Goal: Obtain resource: Download file/media

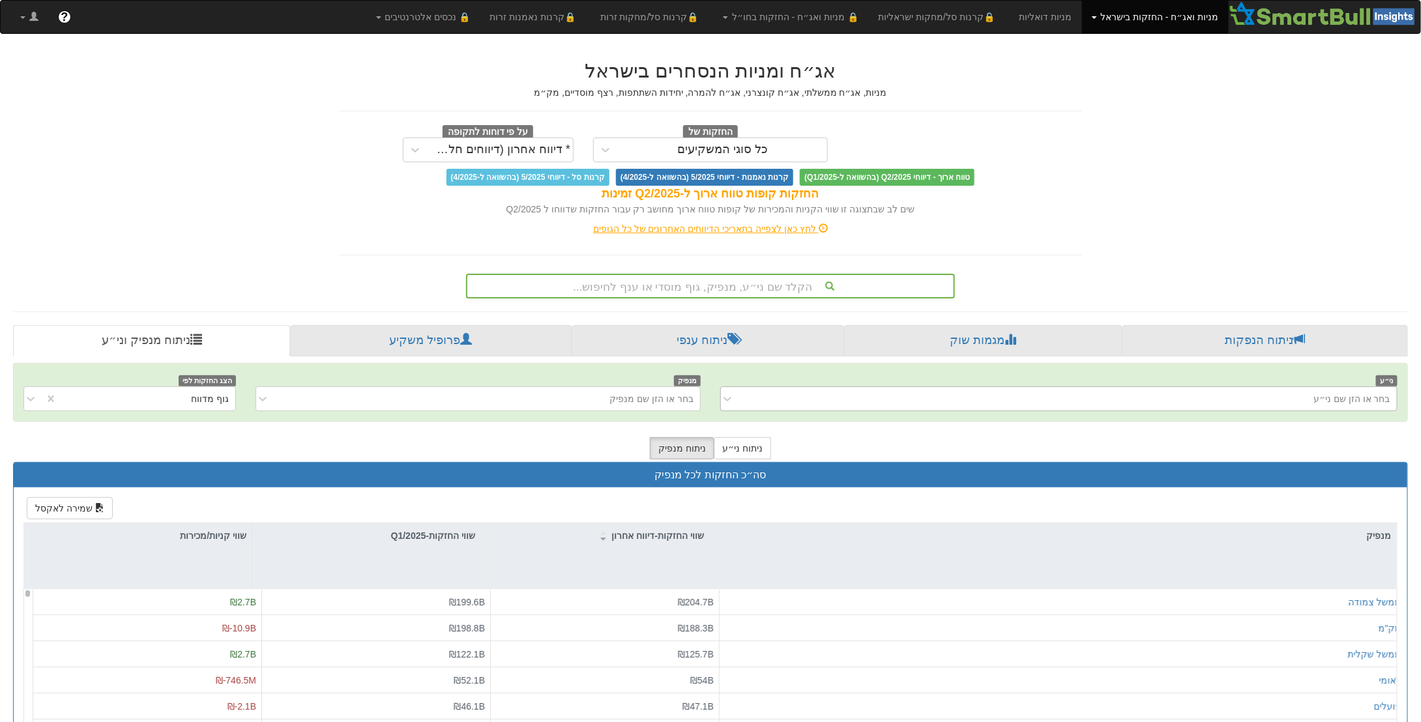
click at [1365, 394] on div "בחר או הזן שם ני״ע" at bounding box center [1352, 399] width 77 height 13
type input "v"
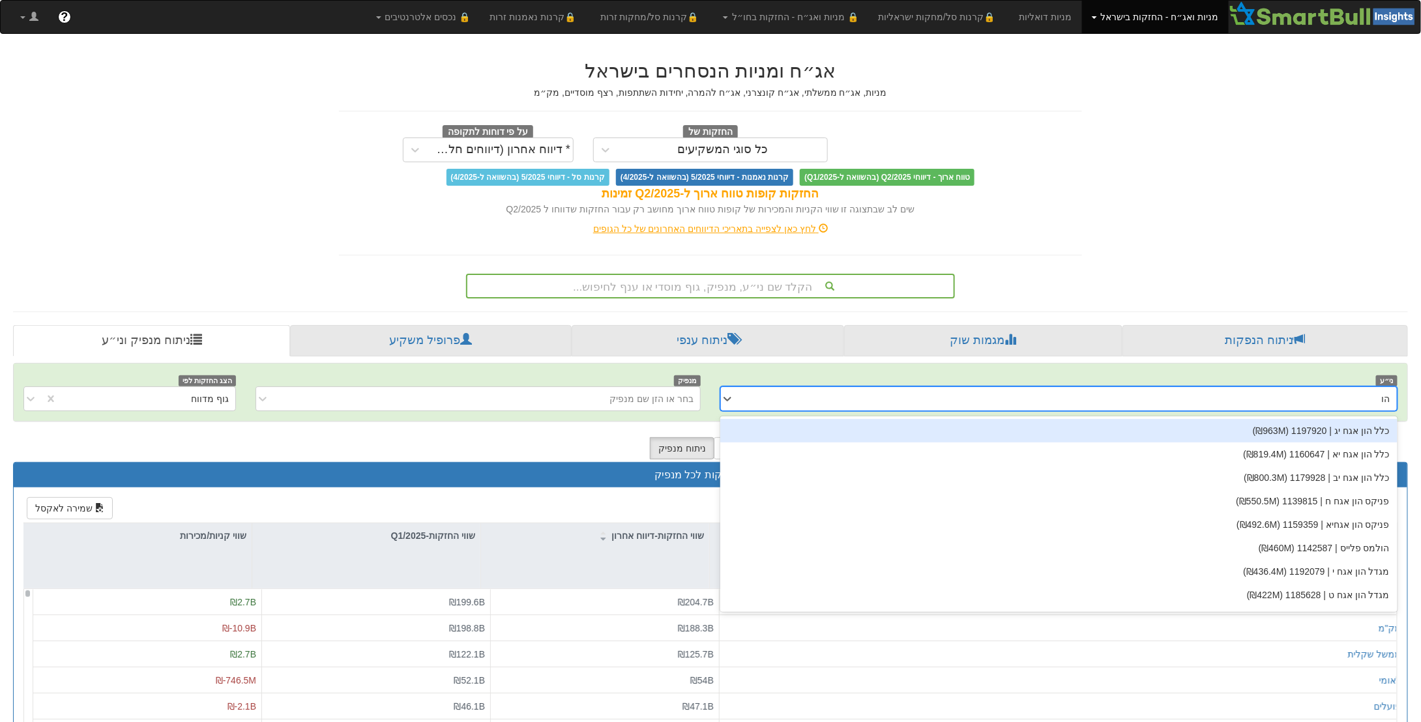
type input "הול"
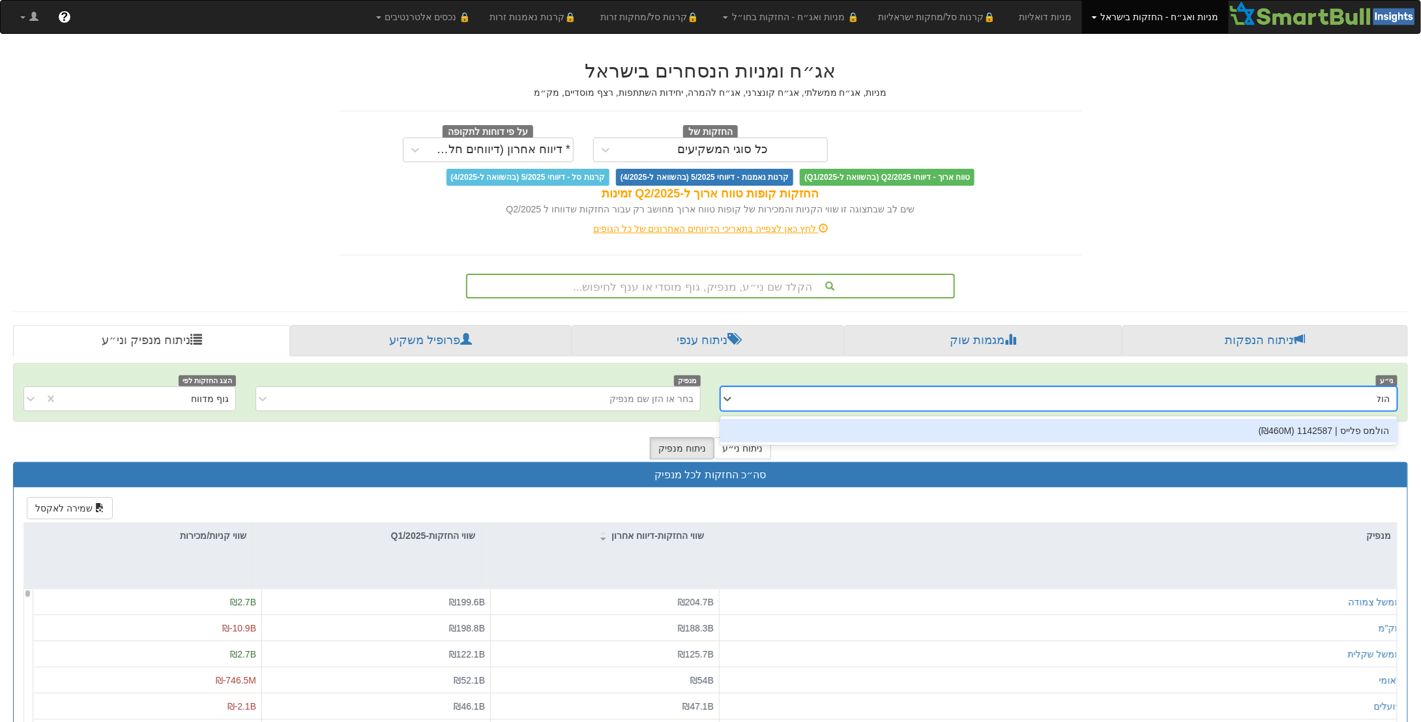
click at [1296, 431] on div "הולמס פלייס | 1142587 (₪460M)" at bounding box center [1058, 430] width 677 height 23
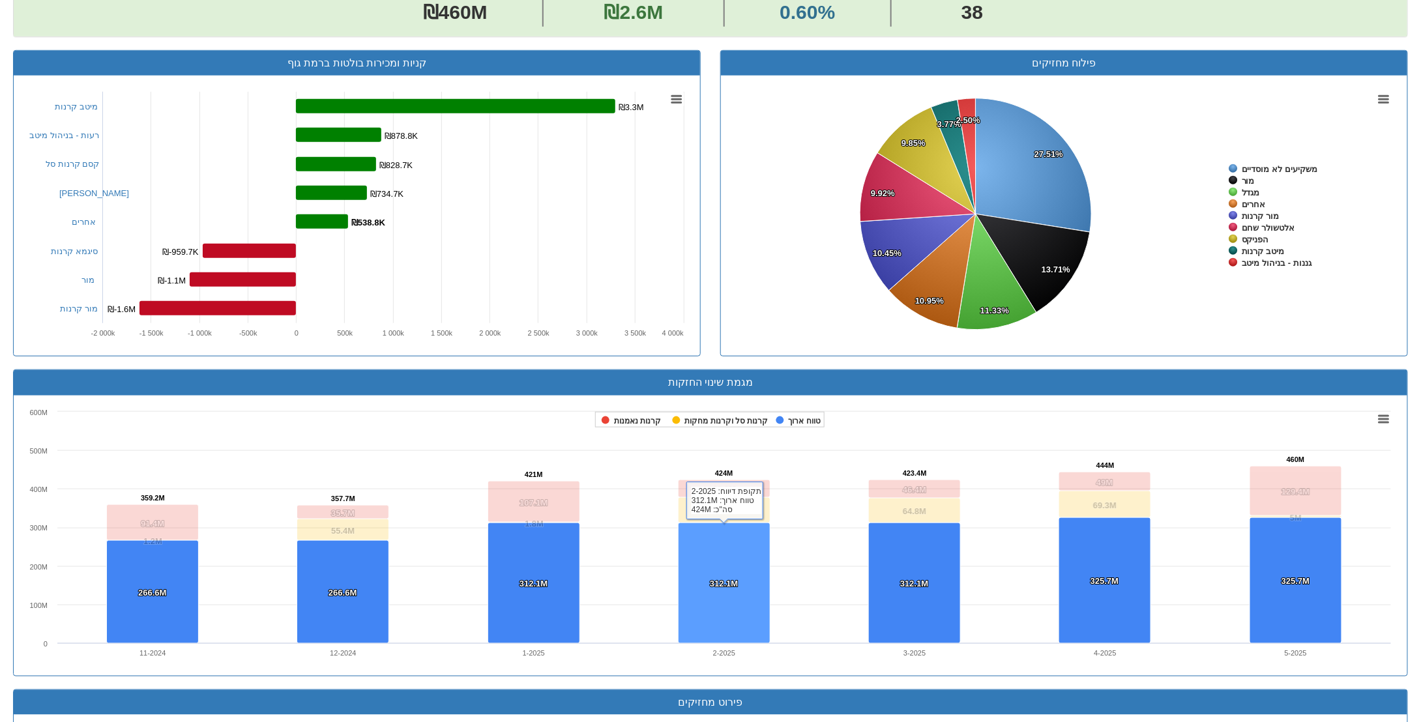
scroll to position [782, 0]
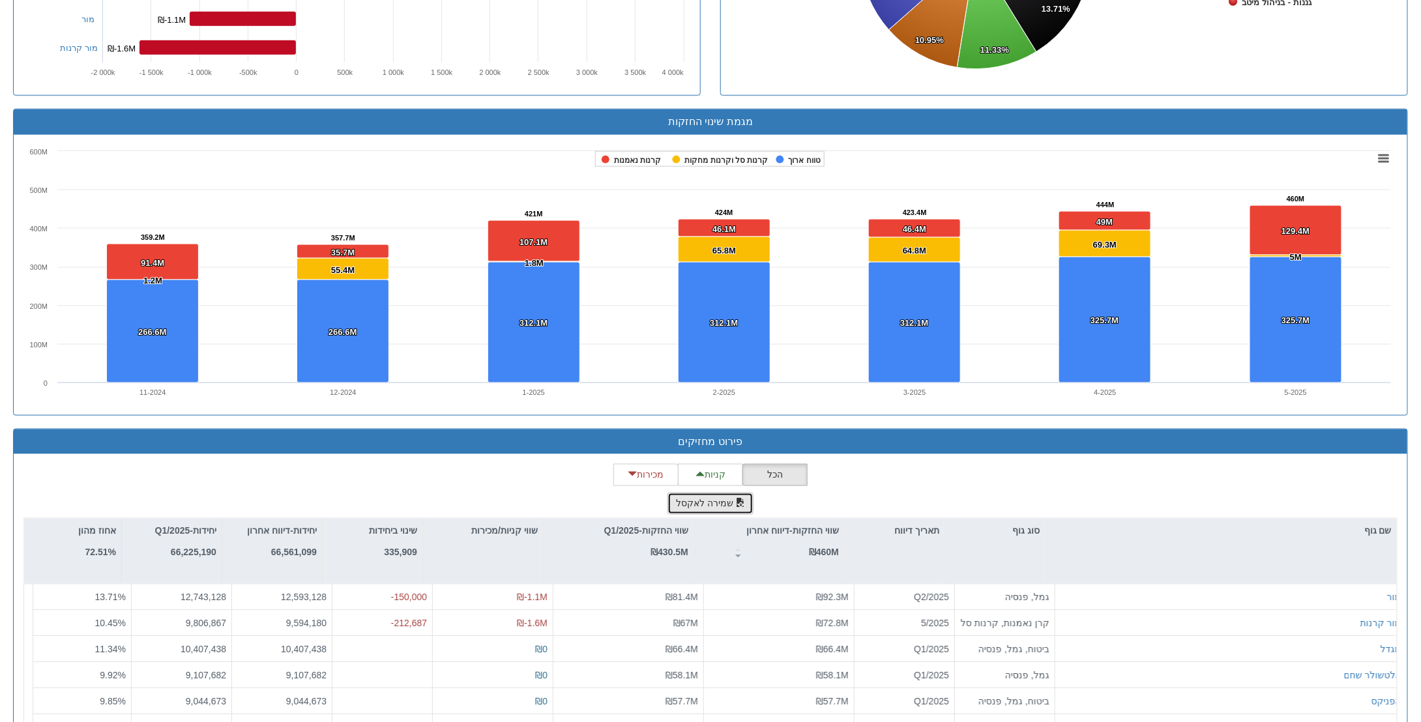
click at [712, 497] on button "שמירה לאקסל" at bounding box center [711, 504] width 86 height 22
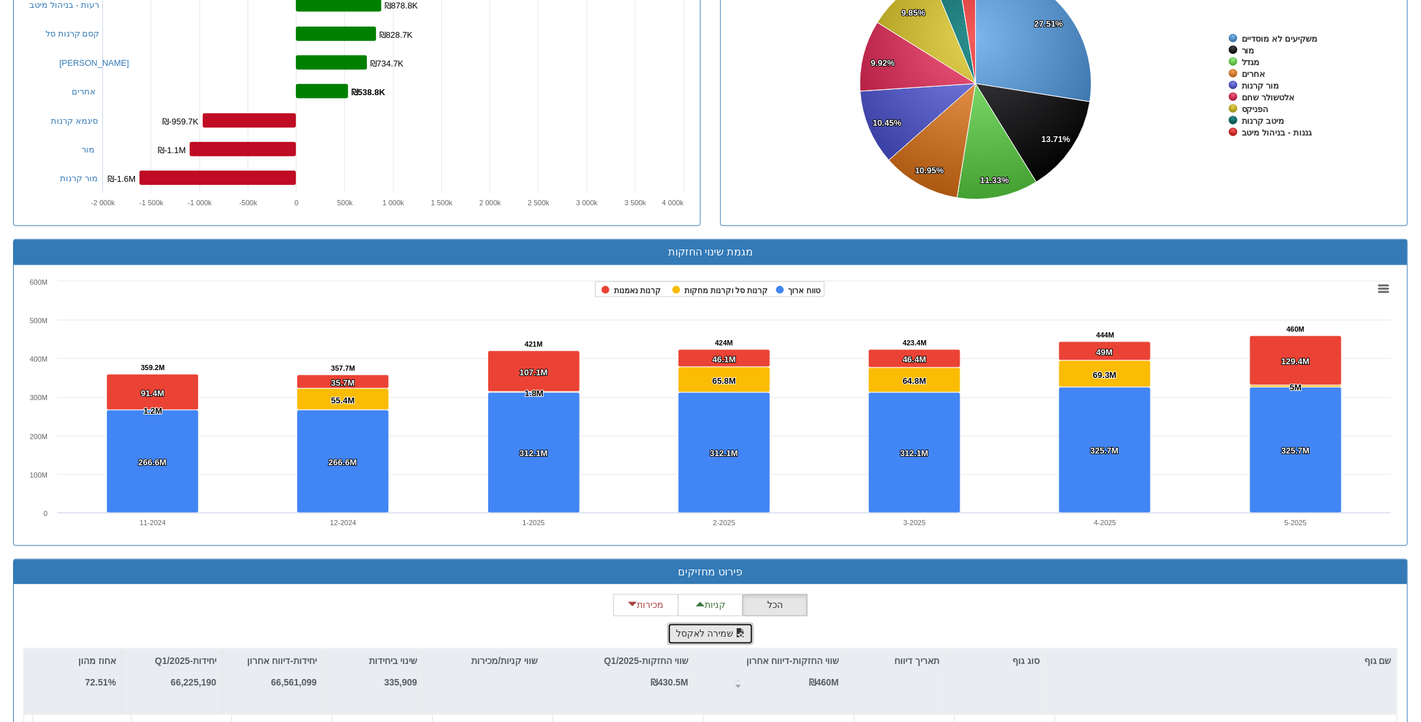
scroll to position [456, 0]
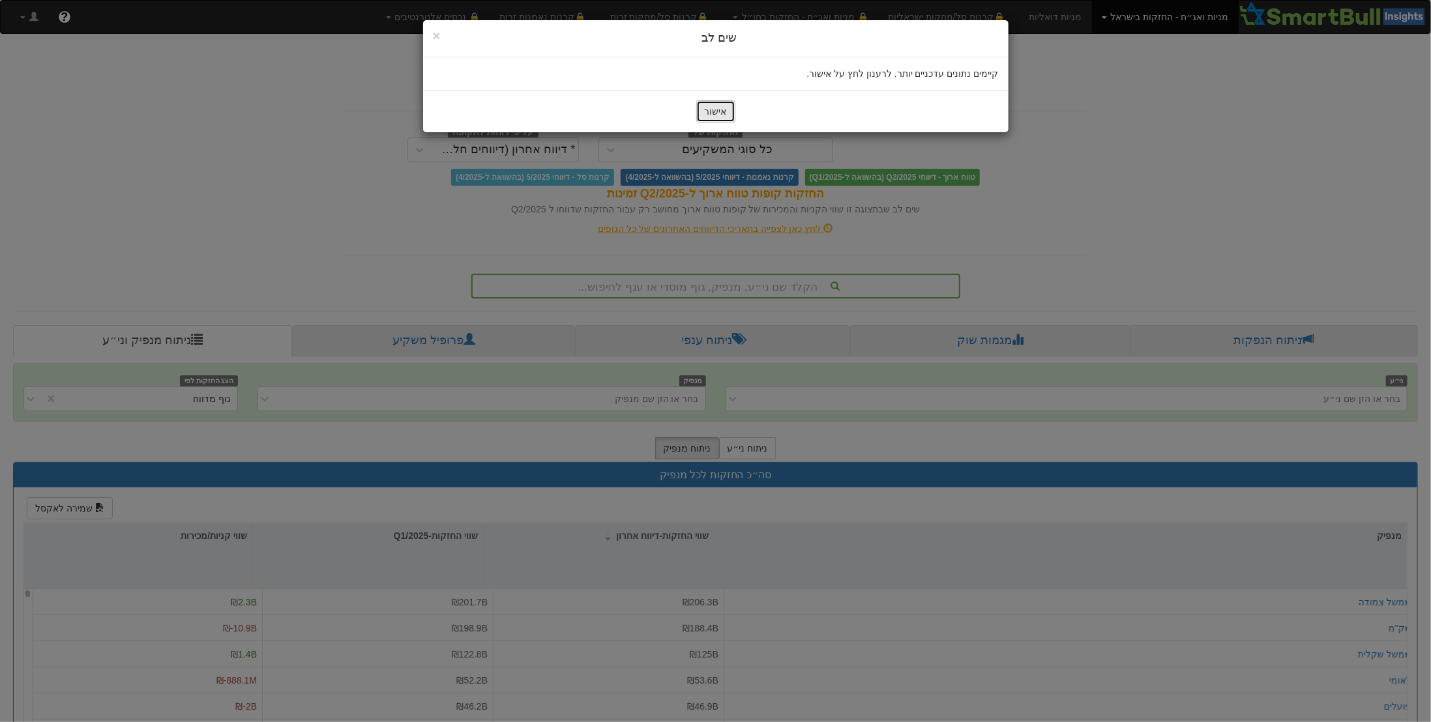
click at [714, 115] on button "אישור" at bounding box center [715, 111] width 39 height 22
